Goal: Information Seeking & Learning: Learn about a topic

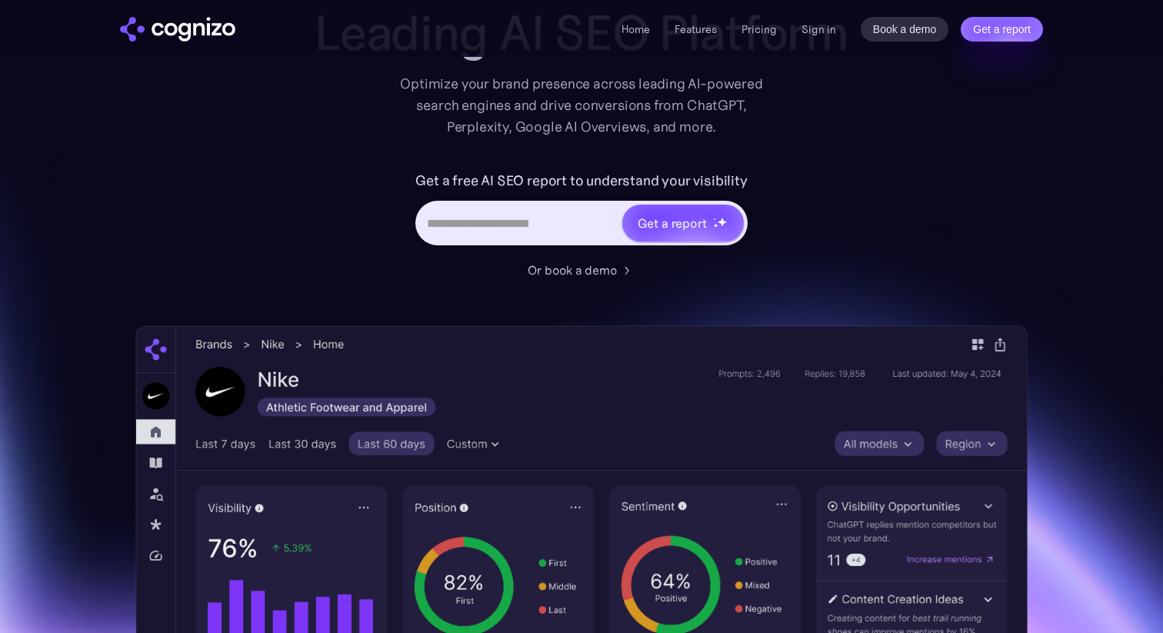
click at [542, 231] on input "Hero URL Input Form" at bounding box center [519, 222] width 202 height 29
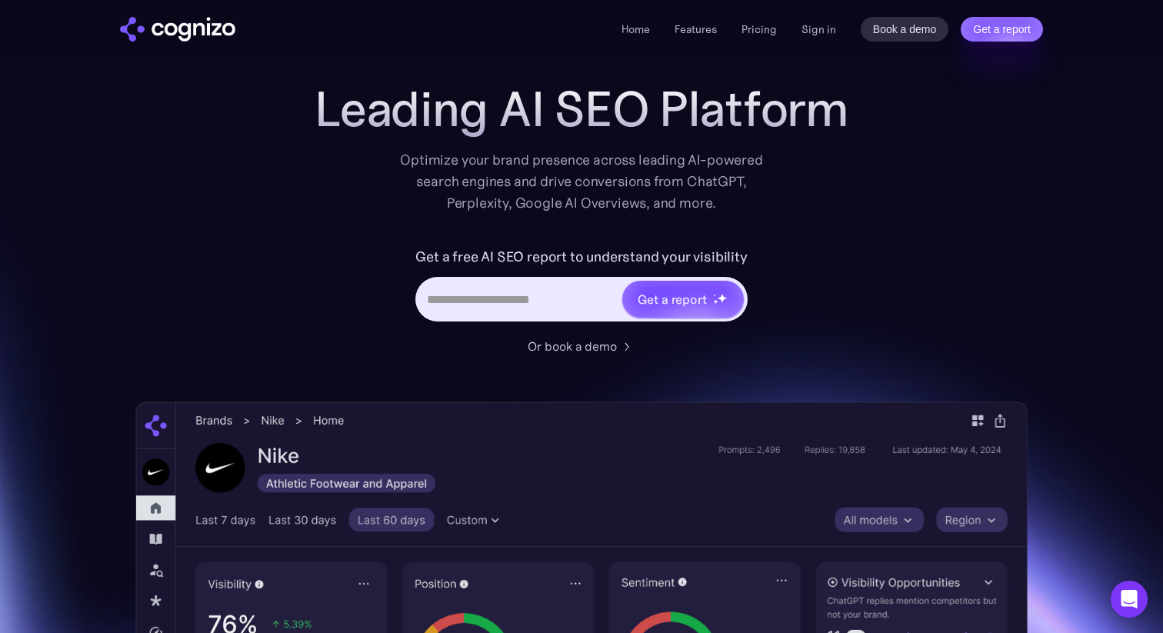
scroll to position [9, 0]
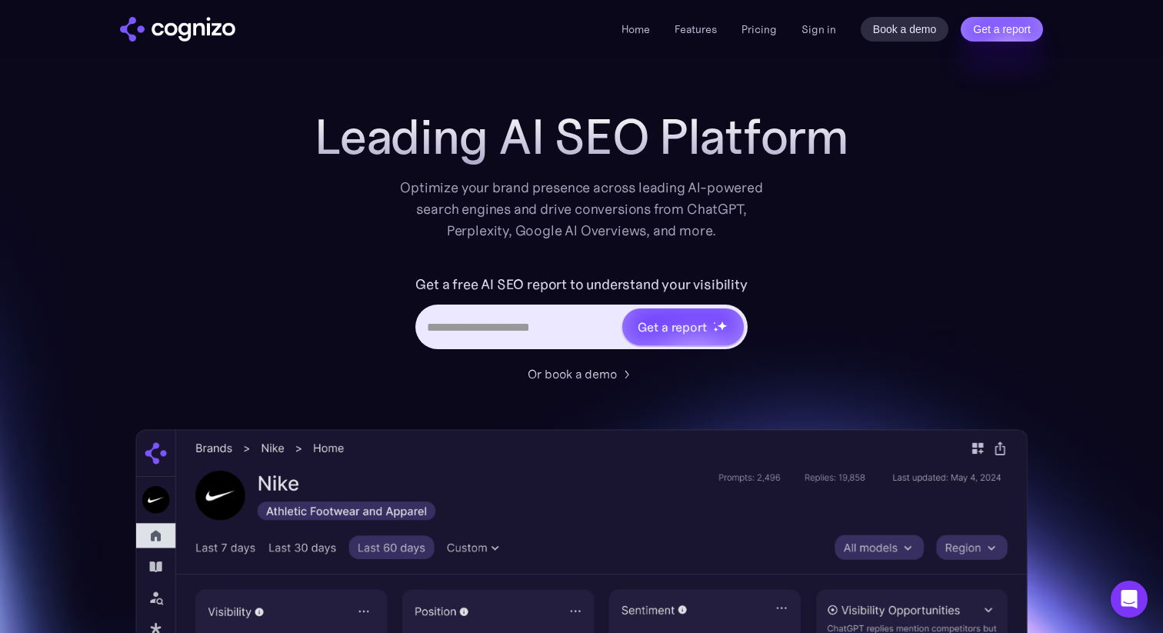
click at [524, 182] on div "Optimize your brand presence across leading AI-powered search engines and drive…" at bounding box center [581, 209] width 378 height 65
click at [703, 28] on link "Features" at bounding box center [695, 29] width 42 height 14
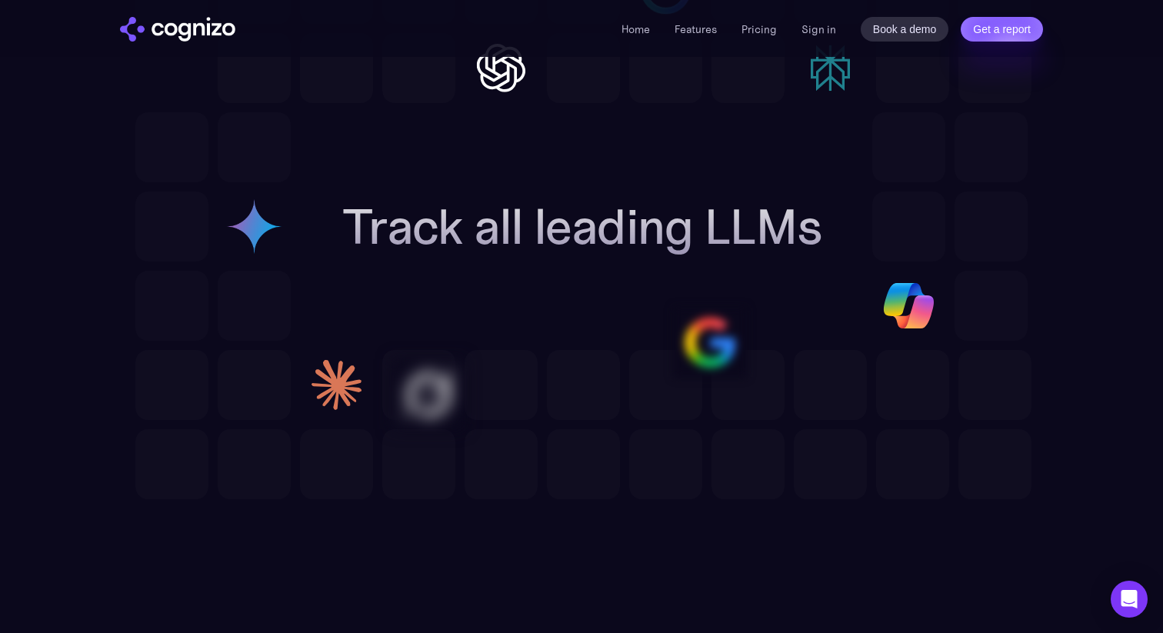
scroll to position [4363, 0]
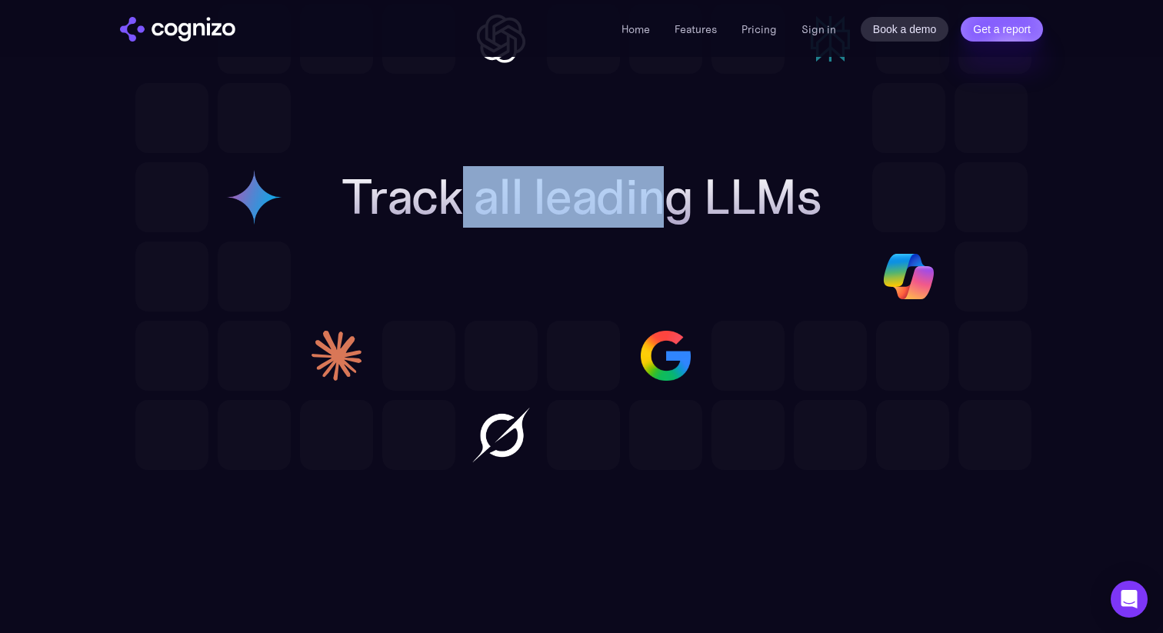
drag, startPoint x: 456, startPoint y: 215, endPoint x: 684, endPoint y: 215, distance: 228.4
click at [684, 215] on h2 "Track all leading LLMs" at bounding box center [581, 196] width 480 height 55
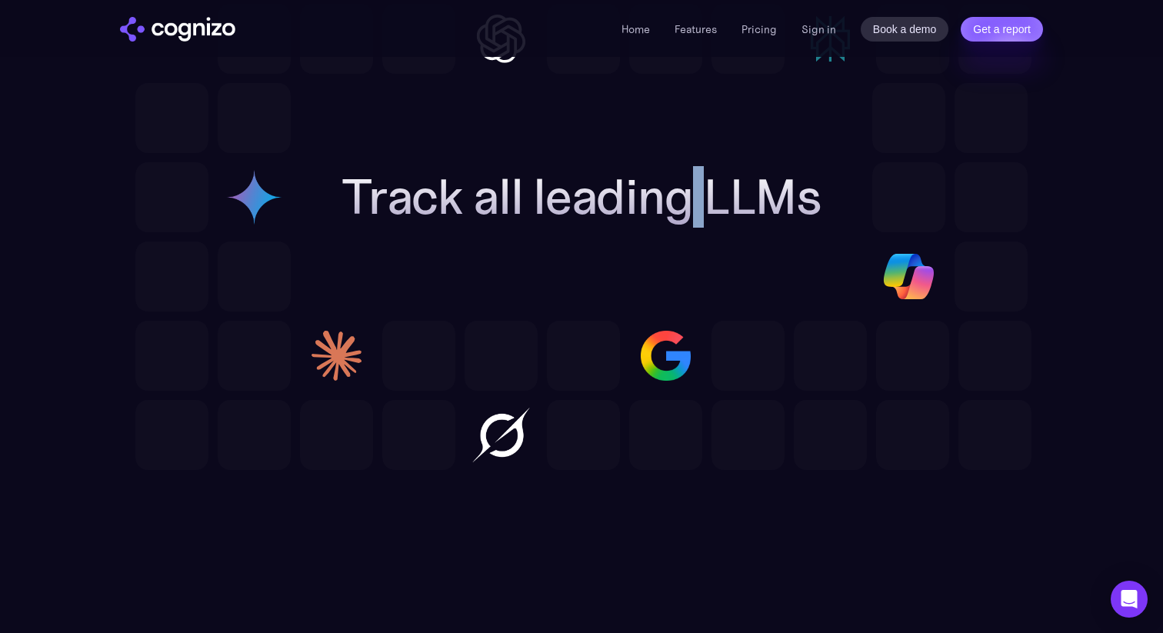
click at [684, 215] on h2 "Track all leading LLMs" at bounding box center [581, 196] width 480 height 55
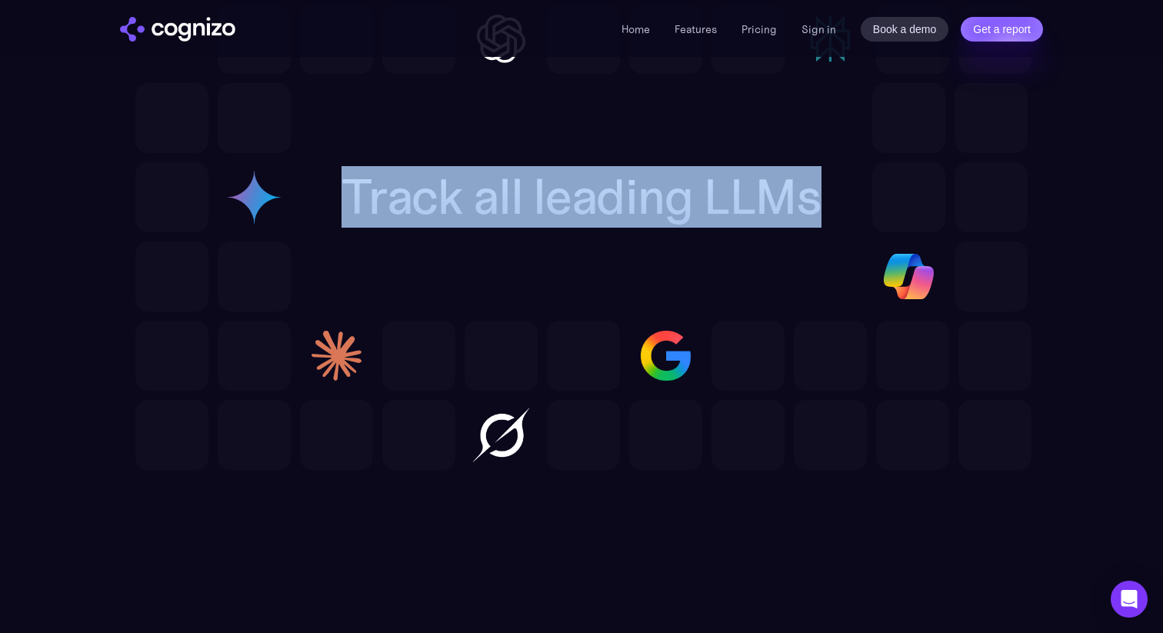
click at [684, 215] on h2 "Track all leading LLMs" at bounding box center [581, 196] width 480 height 55
click at [729, 215] on h2 "Track all leading LLMs" at bounding box center [581, 196] width 480 height 55
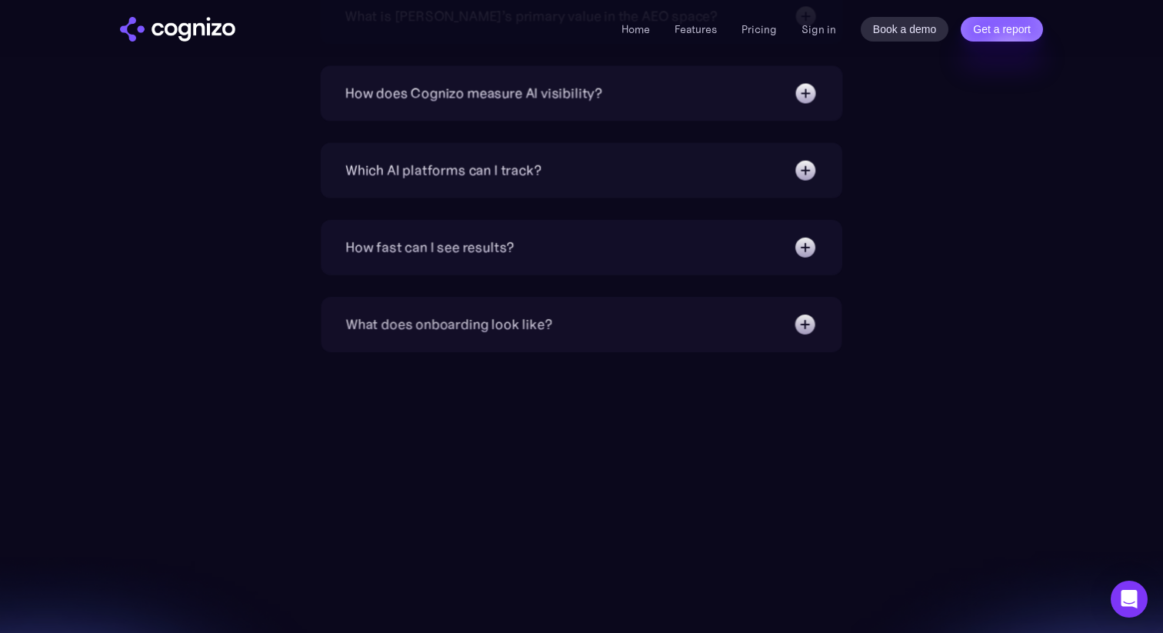
scroll to position [5483, 0]
